Goal: Information Seeking & Learning: Stay updated

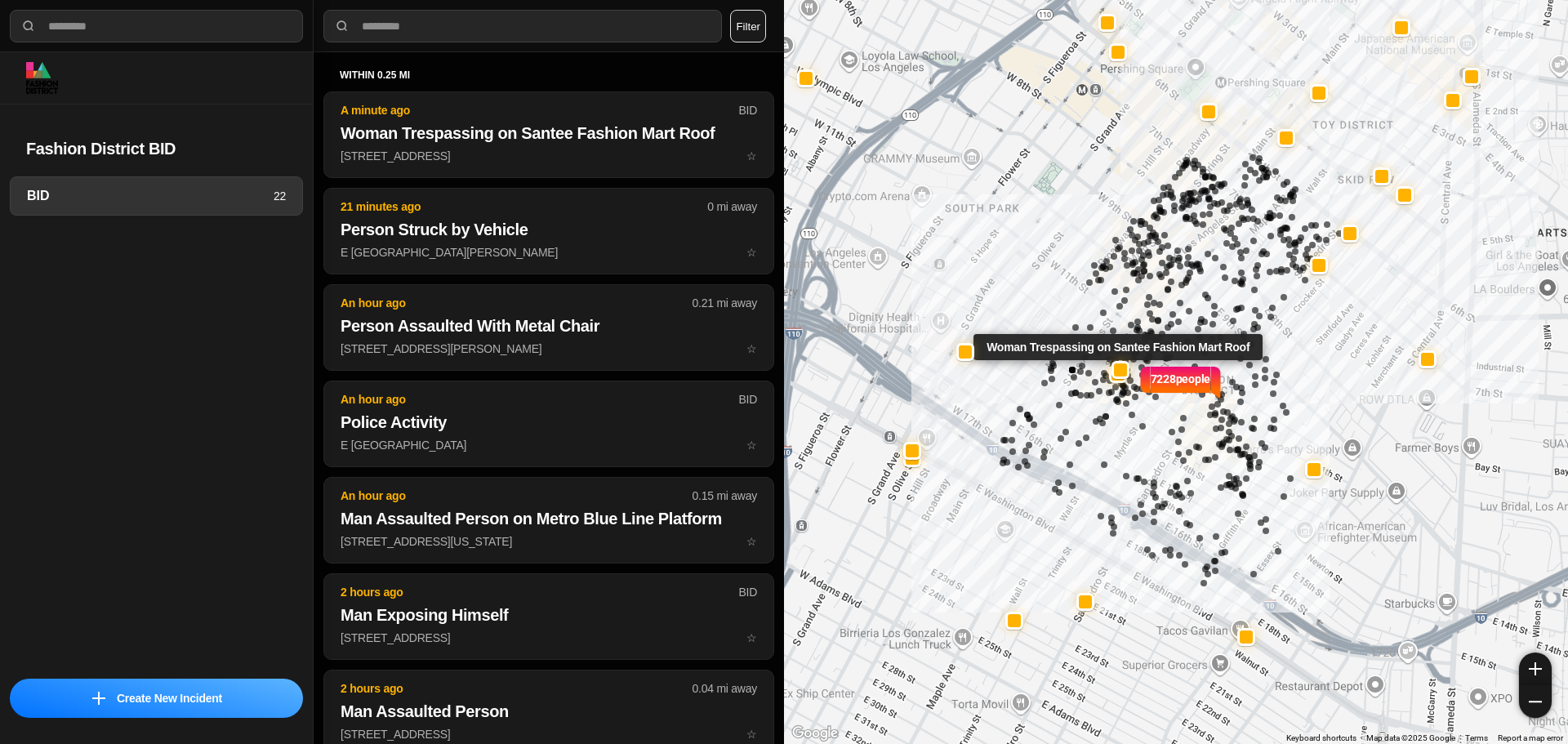
select select "*"
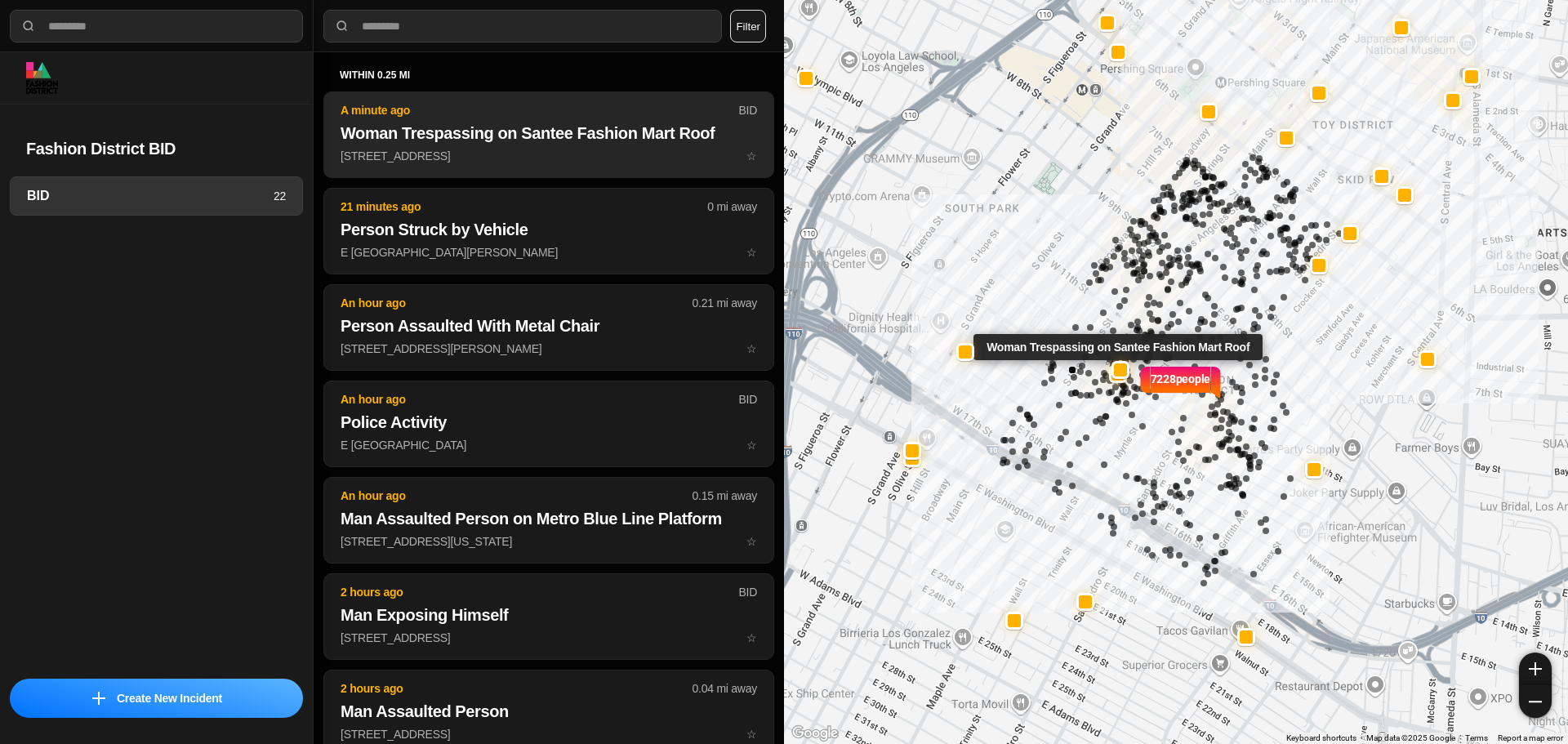
click at [383, 116] on p "A minute ago" at bounding box center [539, 110] width 398 height 16
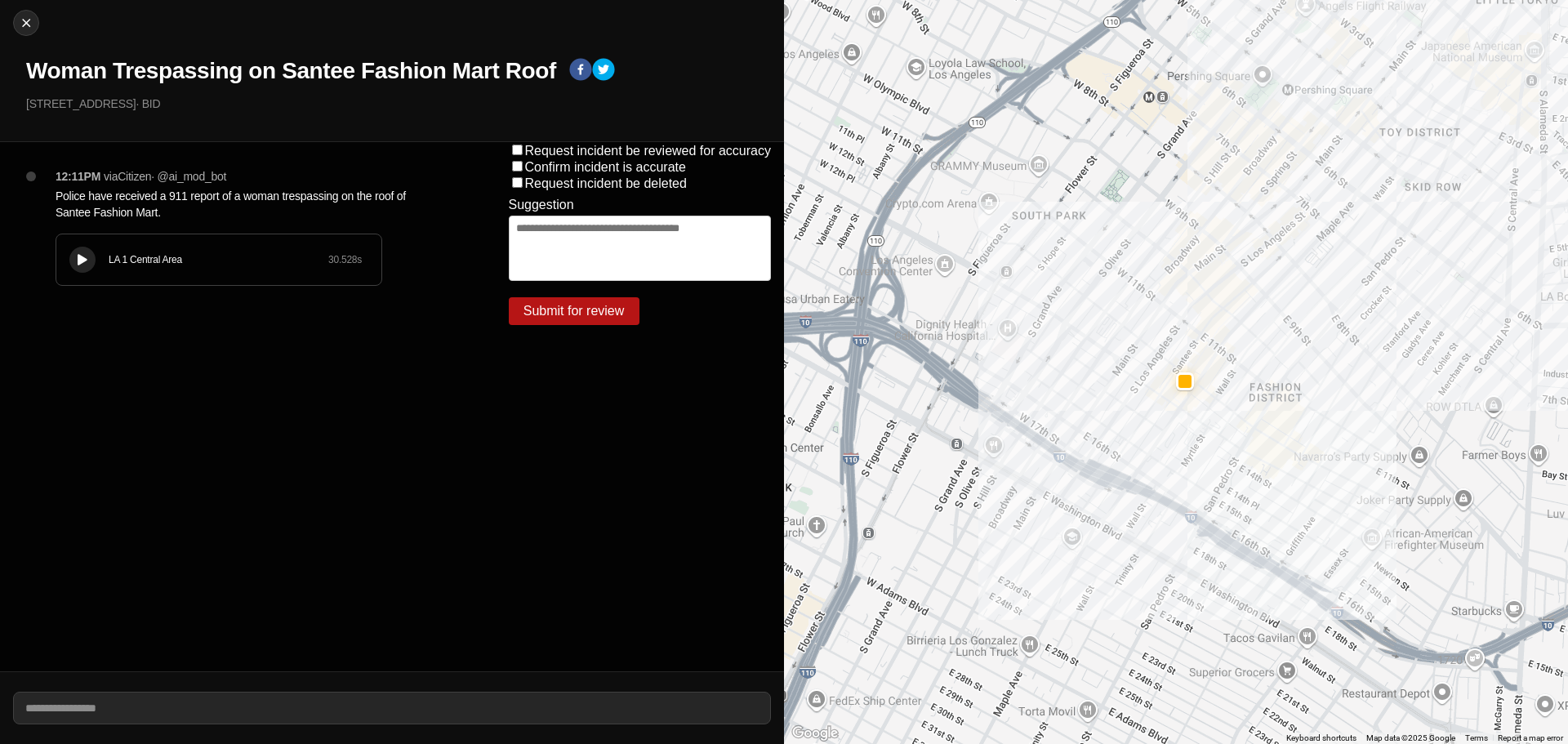
click at [82, 261] on icon at bounding box center [82, 260] width 10 height 11
click at [105, 280] on div "LA 1 Central Area 30.528 s" at bounding box center [218, 260] width 325 height 51
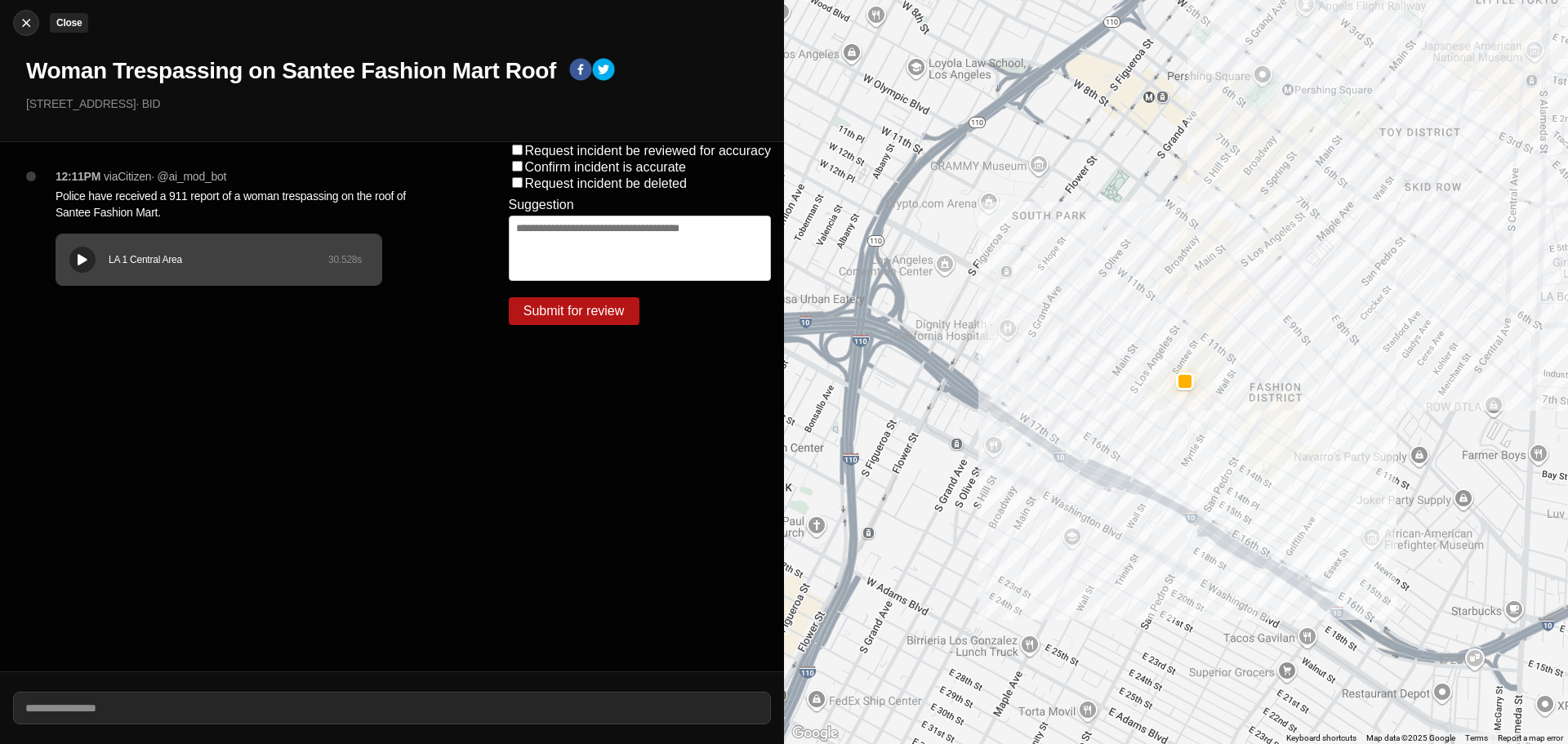
click at [30, 11] on button "Close" at bounding box center [25, 23] width 26 height 26
select select "*"
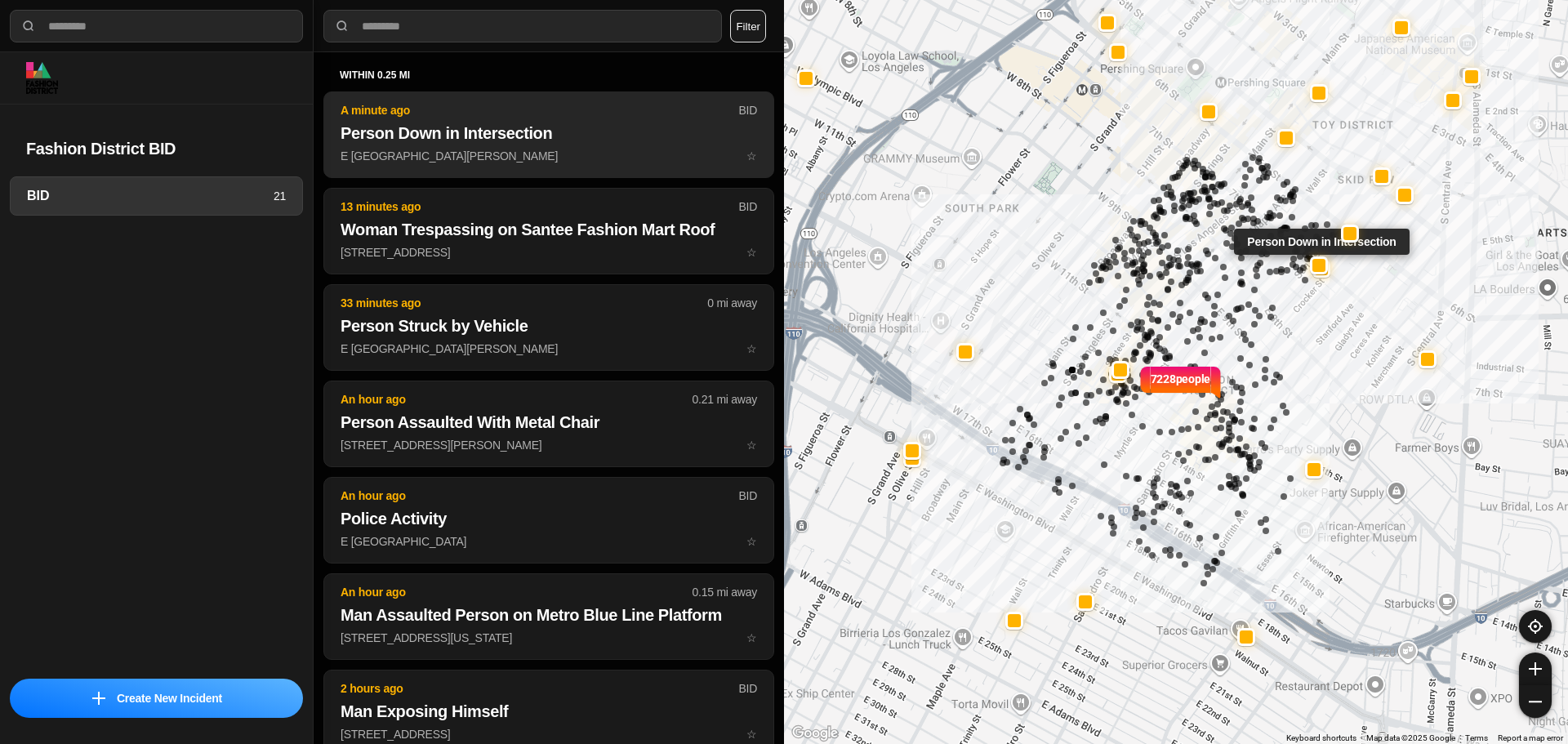
click at [538, 165] on button "A minute ago BID Person Down in Intersection E 7th St & S San Pedro St ☆" at bounding box center [548, 135] width 450 height 87
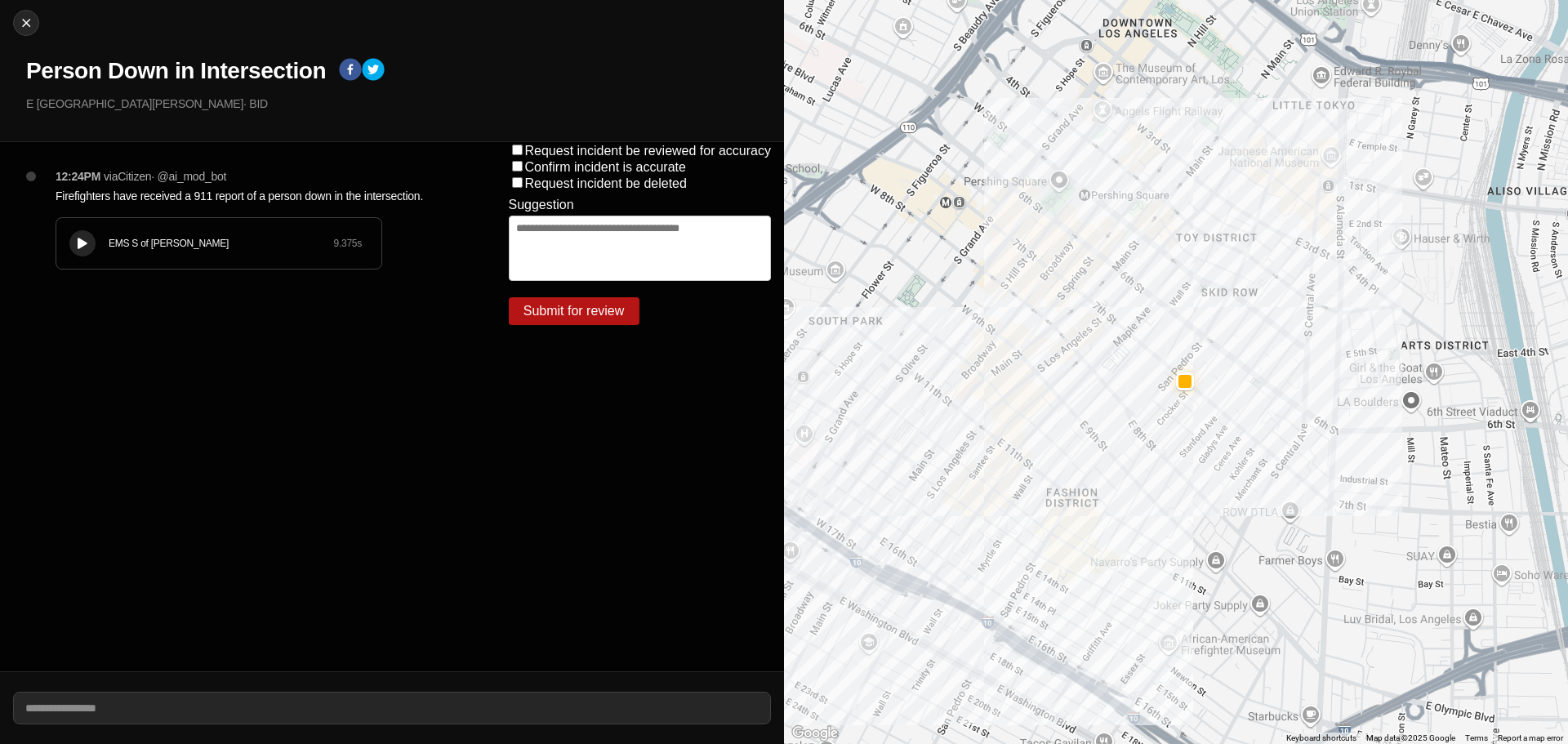
click at [92, 252] on button at bounding box center [82, 243] width 26 height 26
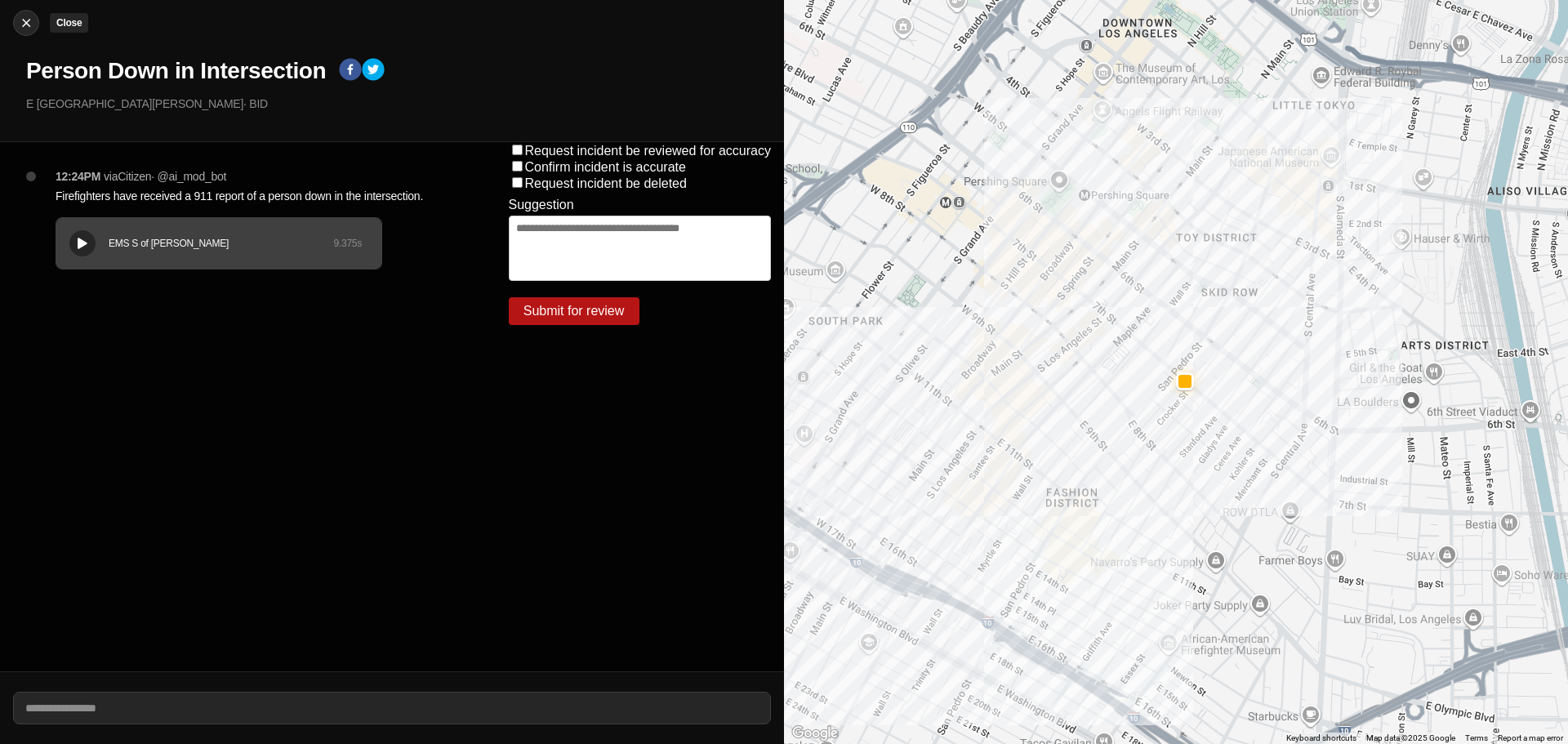
click at [20, 22] on img at bounding box center [26, 23] width 16 height 16
select select "*"
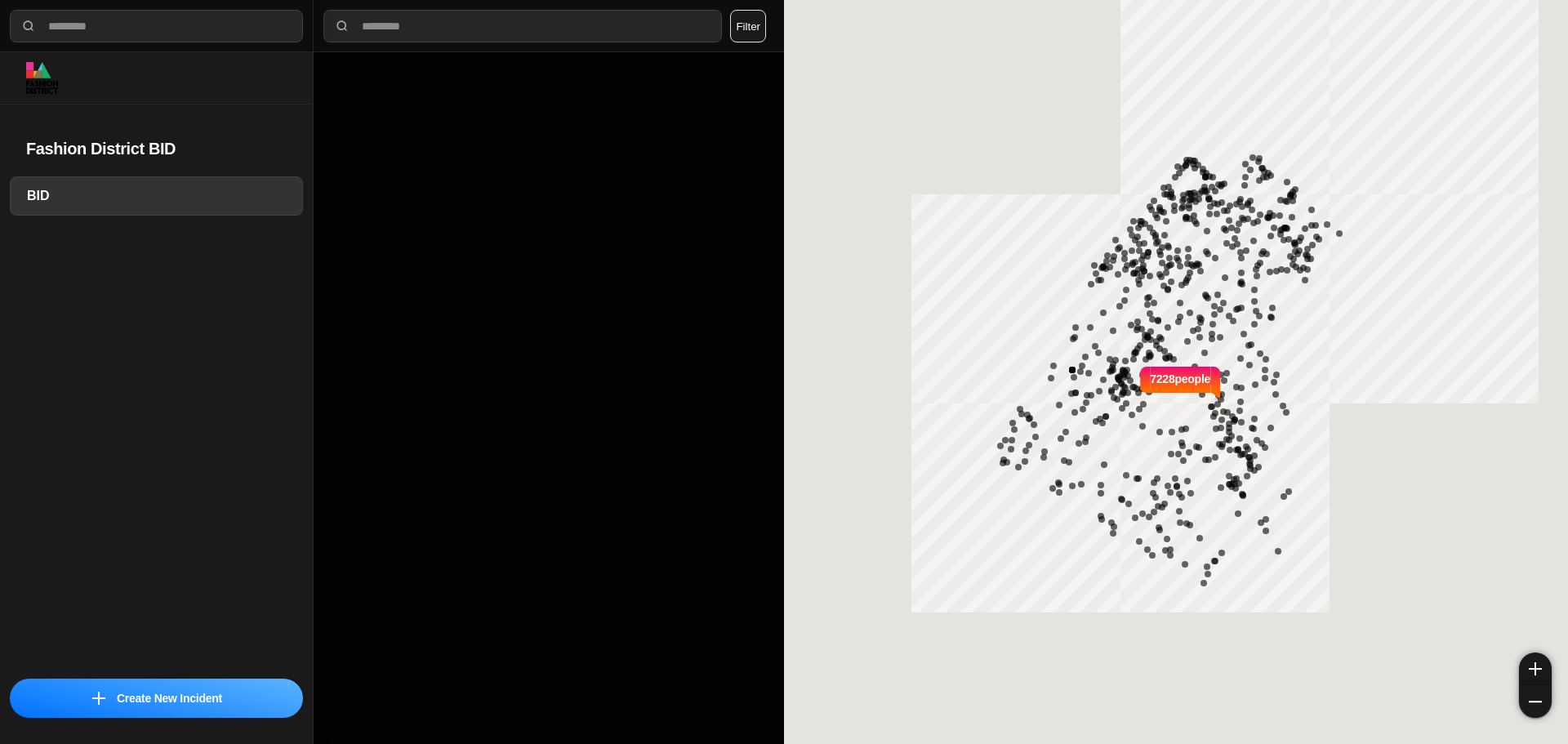
select select "*"
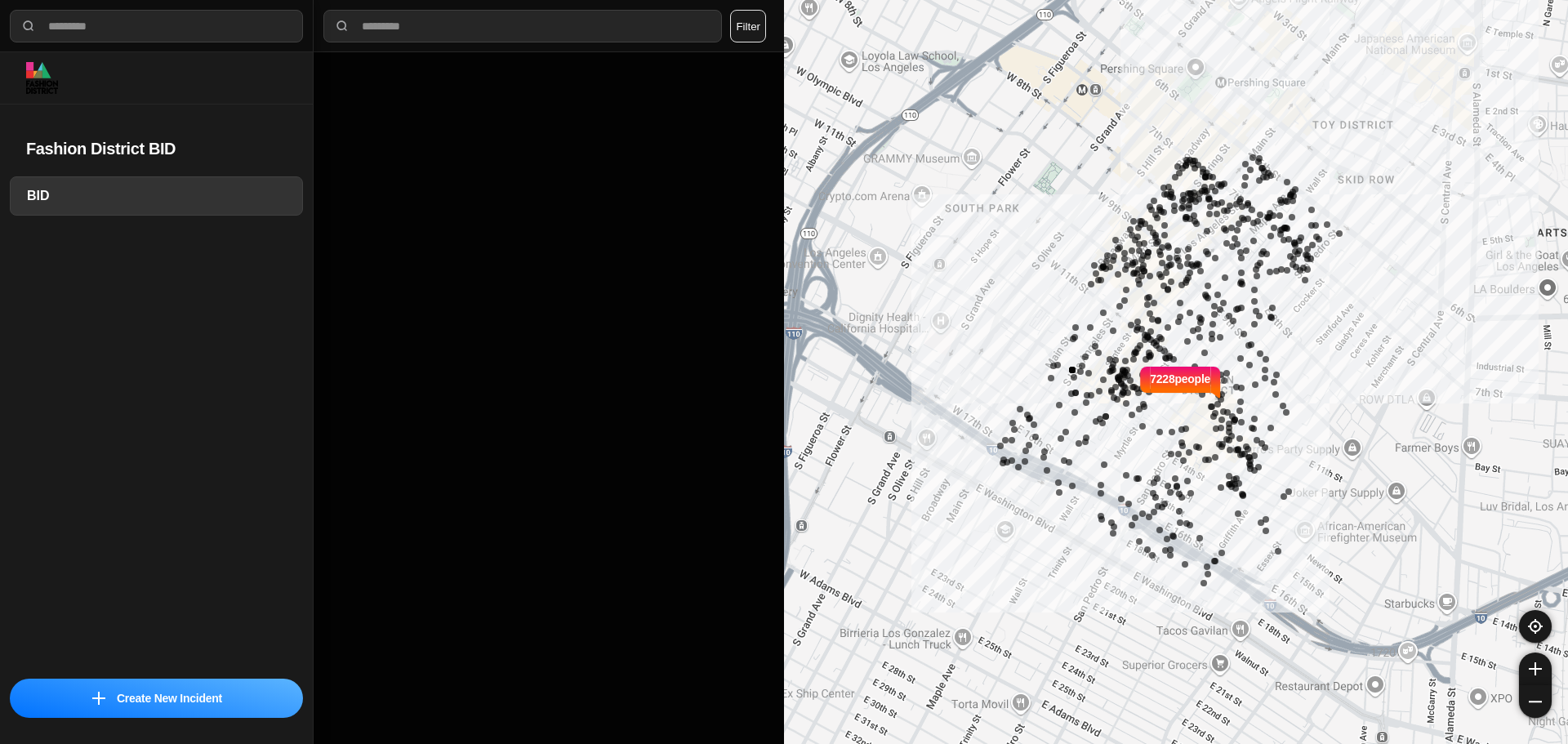
select select "*"
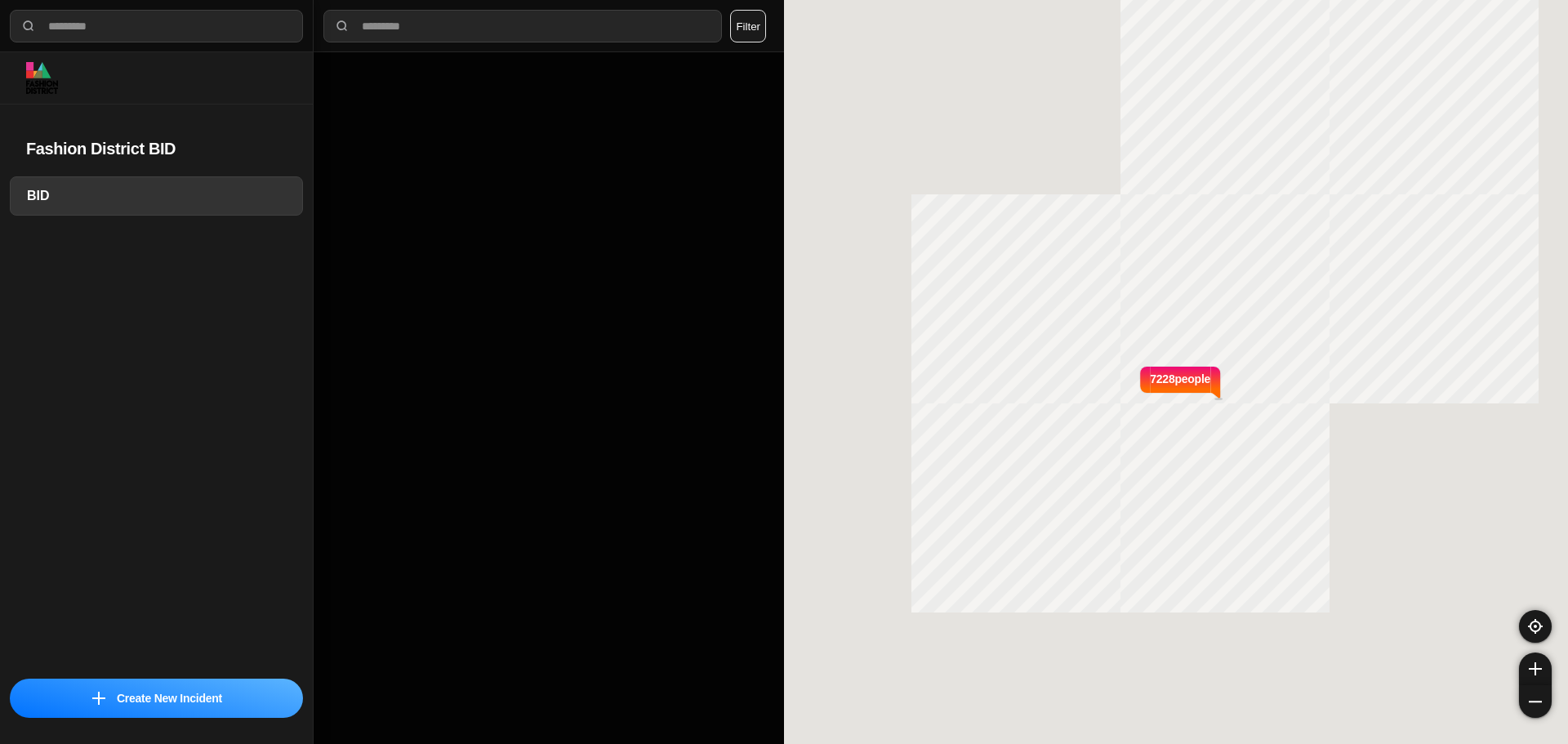
select select "*"
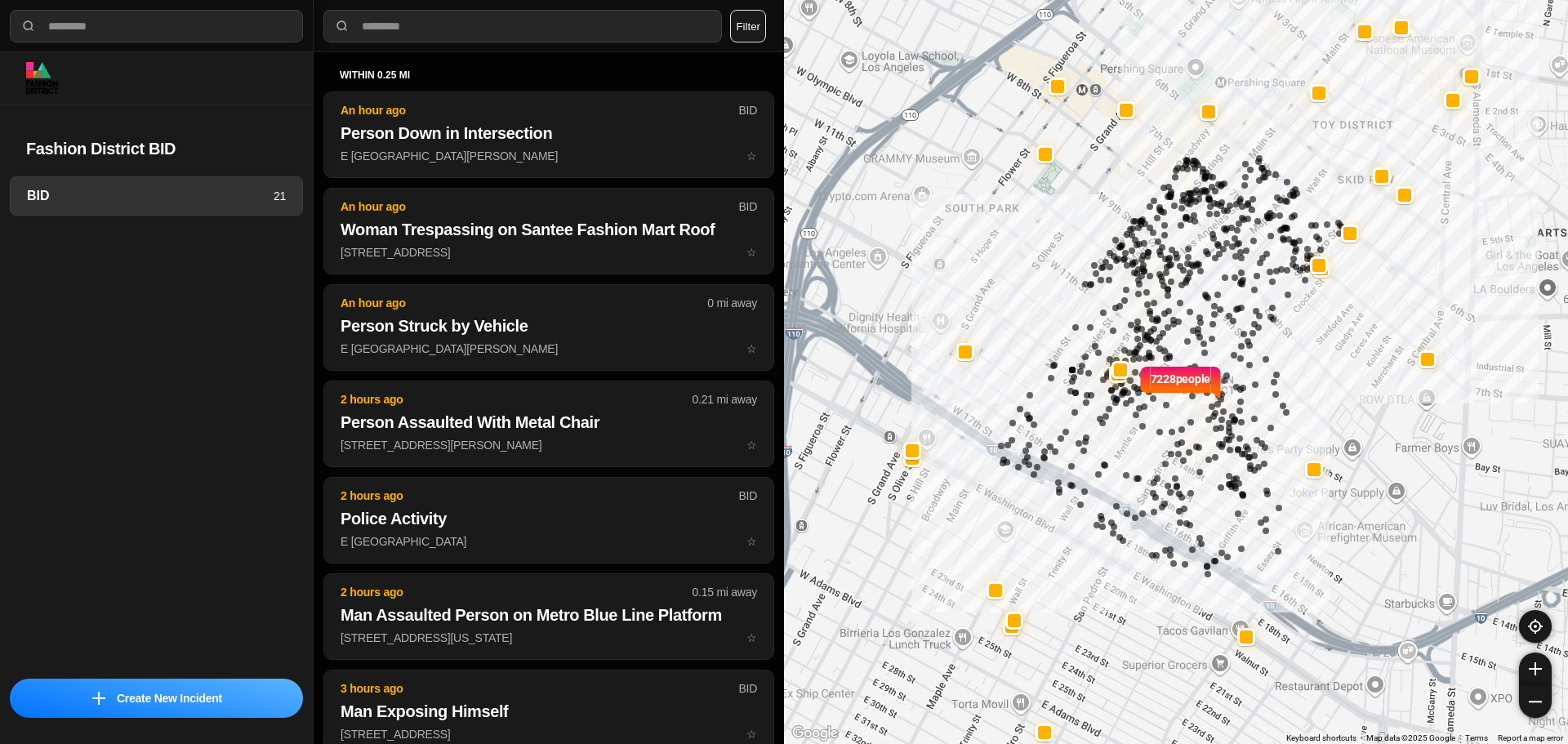
select select "*"
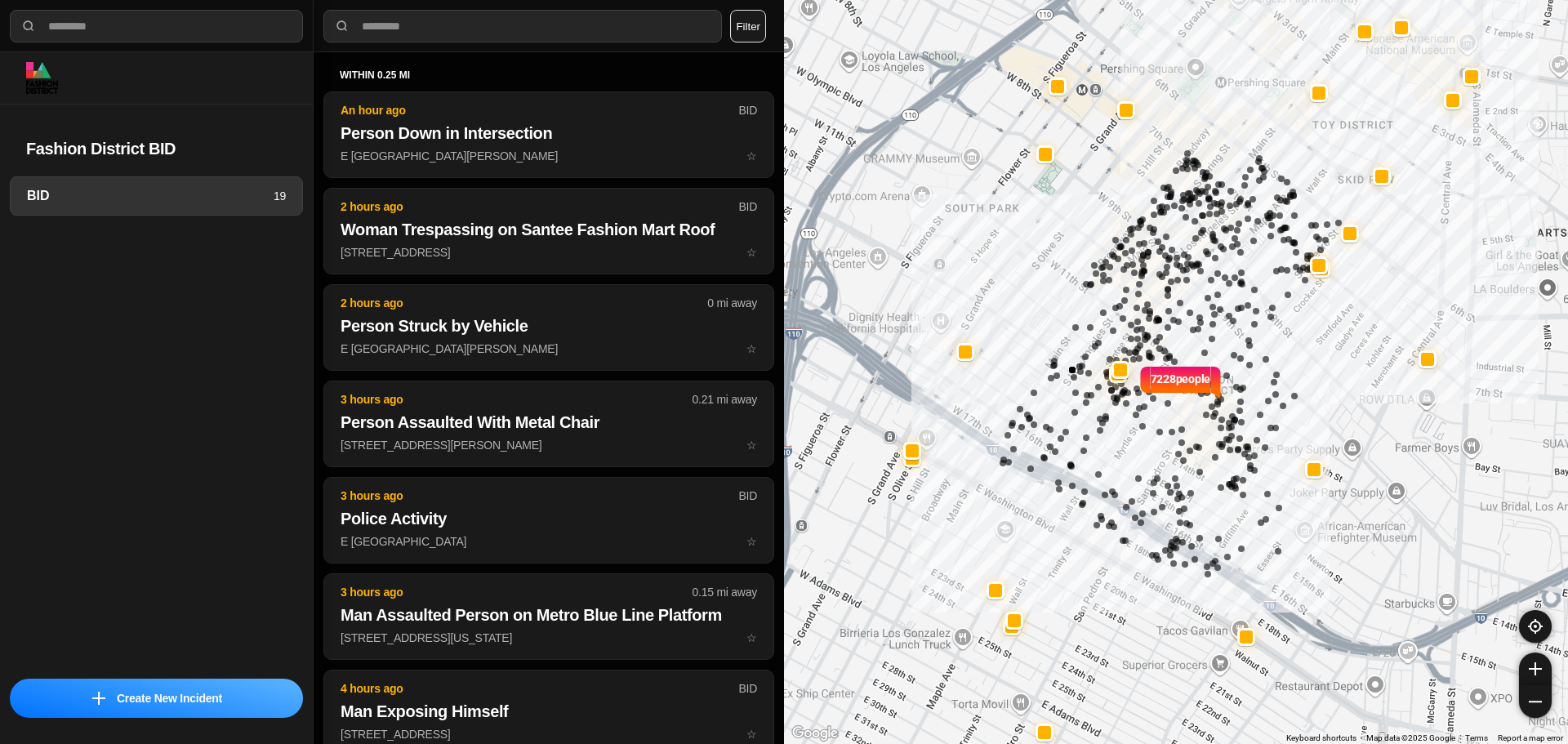
select select "*"
